Goal: Task Accomplishment & Management: Manage account settings

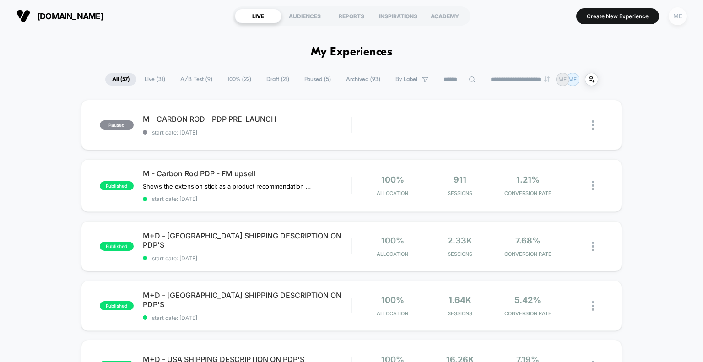
click at [676, 16] on div "ME" at bounding box center [678, 16] width 18 height 18
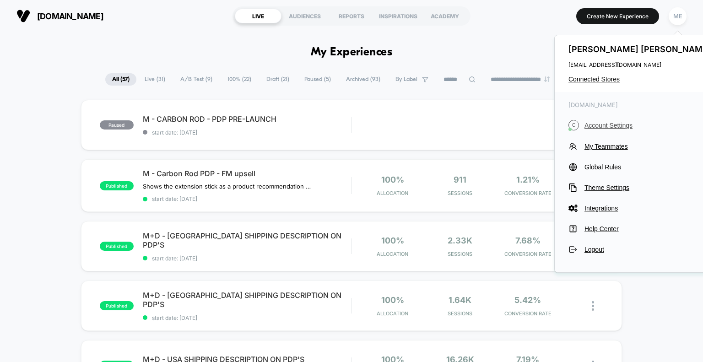
click at [613, 120] on button "C Account Settings" at bounding box center [640, 125] width 145 height 11
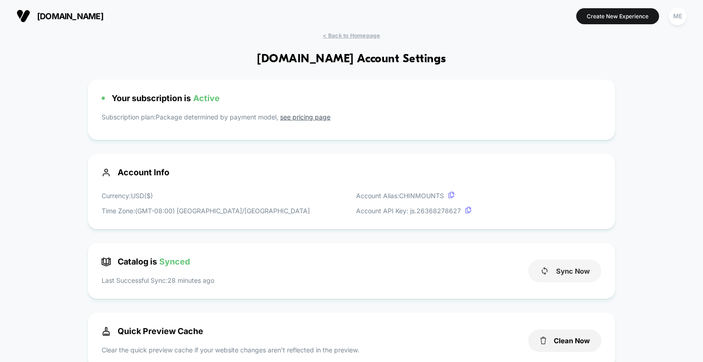
click at [578, 277] on button "Sync Now" at bounding box center [564, 270] width 73 height 23
click at [578, 273] on button "Sync Now" at bounding box center [564, 270] width 73 height 23
click at [577, 272] on button "Sync Now" at bounding box center [564, 270] width 73 height 23
